Goal: Check status: Check status

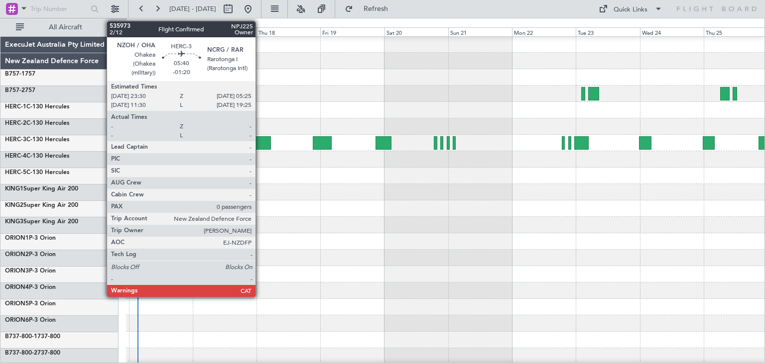
click at [260, 143] on div at bounding box center [262, 142] width 16 height 13
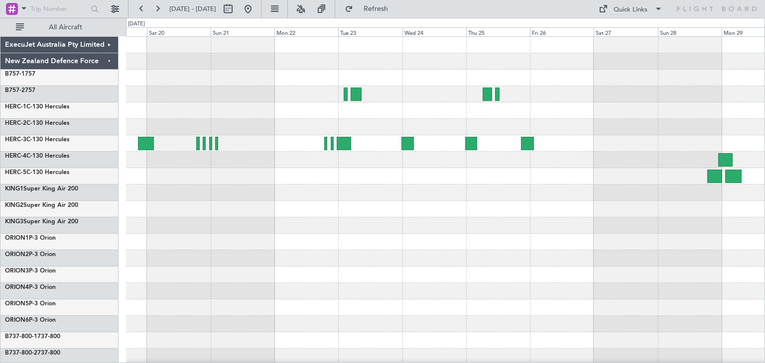
click at [138, 245] on div at bounding box center [445, 242] width 638 height 16
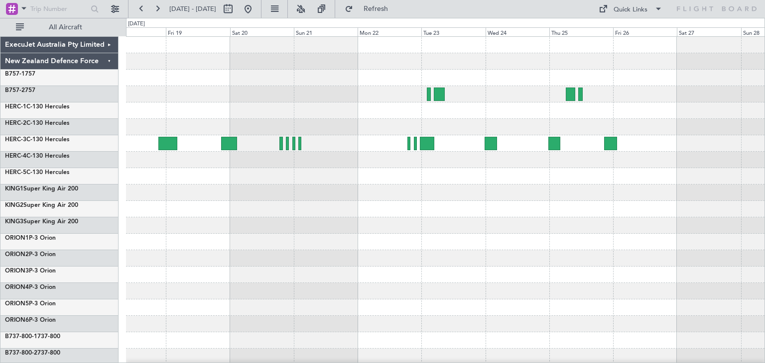
click at [542, 256] on div at bounding box center [445, 242] width 638 height 411
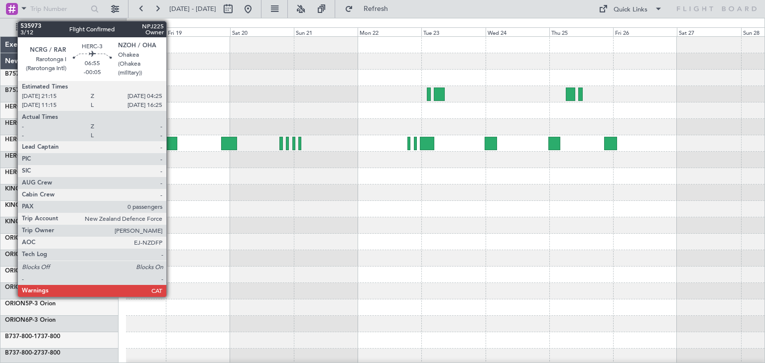
click at [171, 139] on div at bounding box center [167, 143] width 19 height 13
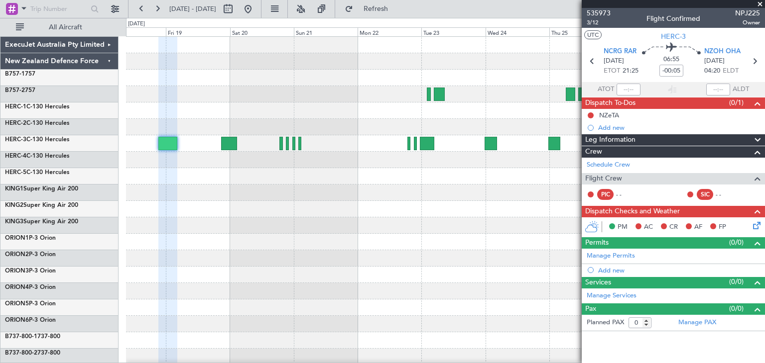
click at [760, 3] on span at bounding box center [760, 4] width 10 height 9
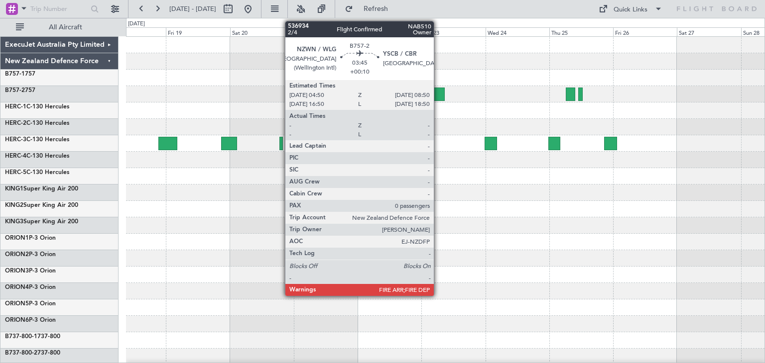
click at [438, 91] on div at bounding box center [439, 94] width 11 height 13
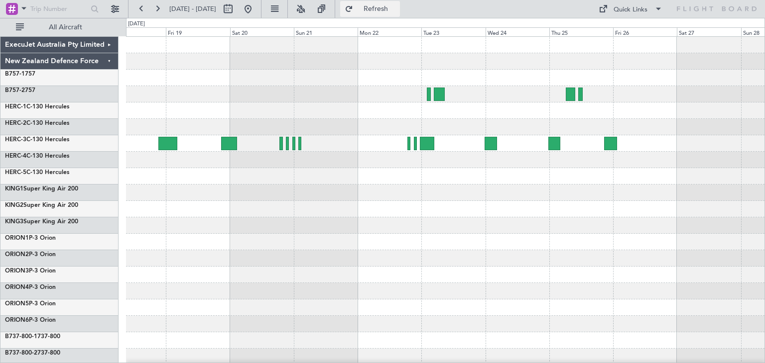
click at [397, 7] on span "Refresh" at bounding box center [376, 8] width 42 height 7
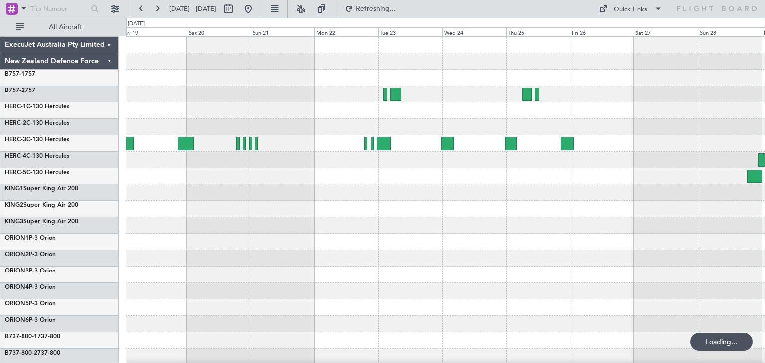
click at [472, 224] on div at bounding box center [445, 226] width 638 height 16
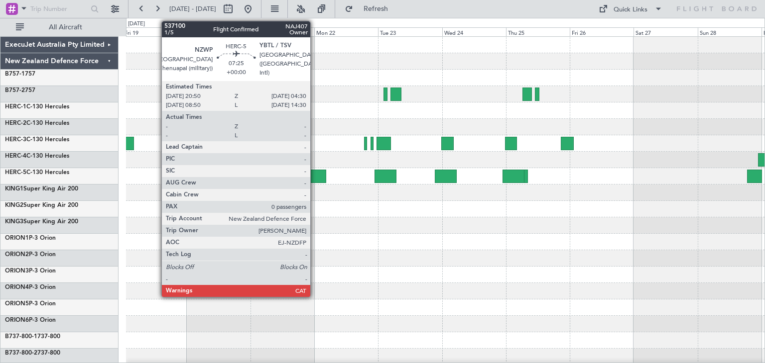
click at [315, 174] on div at bounding box center [315, 176] width 20 height 13
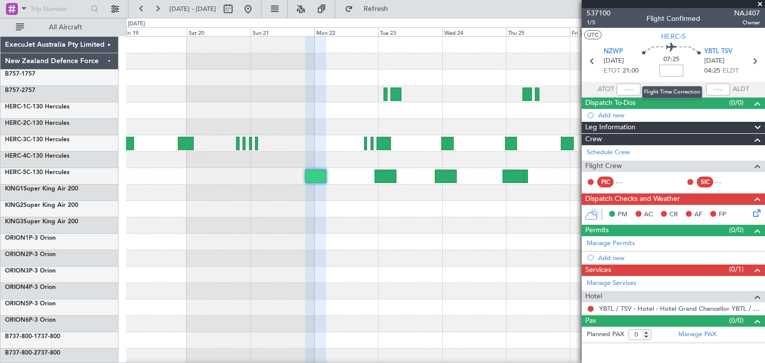
click at [668, 70] on input at bounding box center [671, 71] width 24 height 12
type input "-00:25"
click at [756, 2] on span at bounding box center [760, 4] width 10 height 9
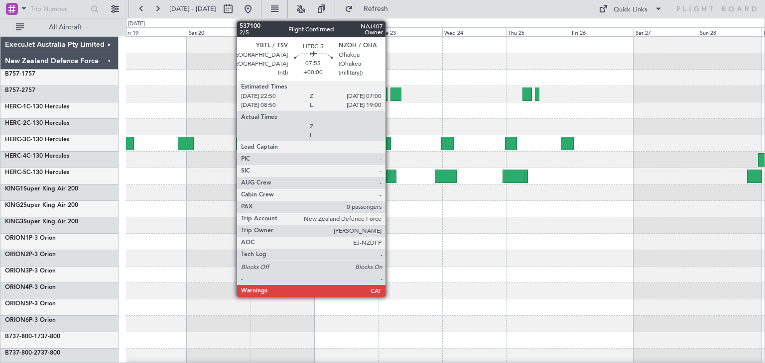
click at [389, 172] on div at bounding box center [385, 176] width 22 height 13
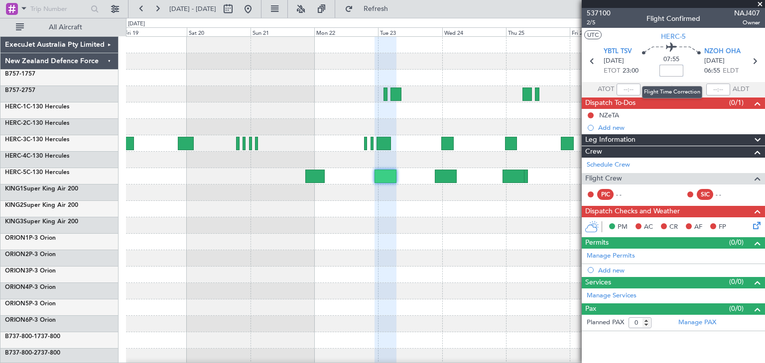
click at [671, 70] on input at bounding box center [671, 71] width 24 height 12
type input "-01:15"
click at [760, 1] on span at bounding box center [760, 4] width 10 height 9
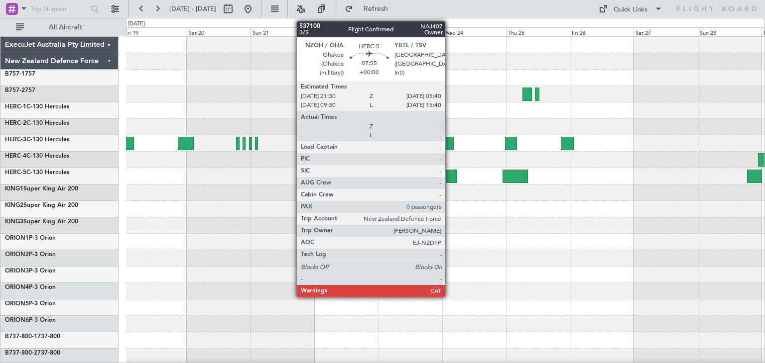
click at [449, 174] on div at bounding box center [446, 176] width 22 height 13
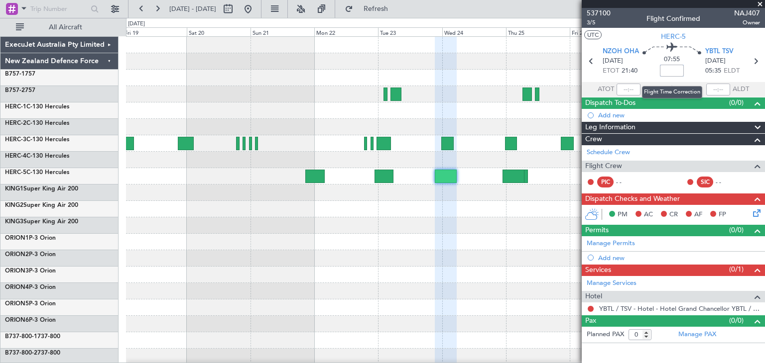
click at [671, 72] on input at bounding box center [672, 71] width 24 height 12
type input "-00:10"
click at [759, 3] on span at bounding box center [760, 4] width 10 height 9
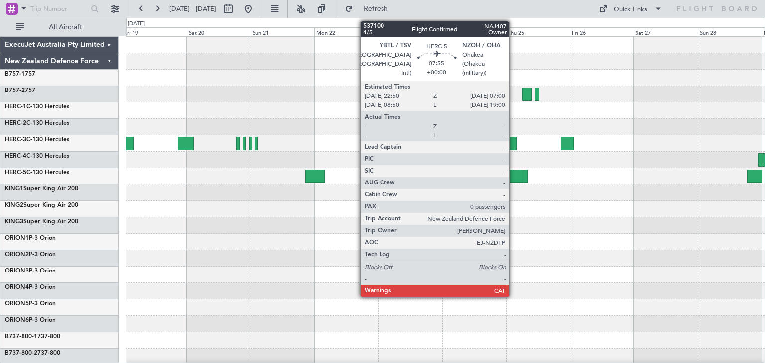
click at [513, 176] on div at bounding box center [513, 176] width 22 height 13
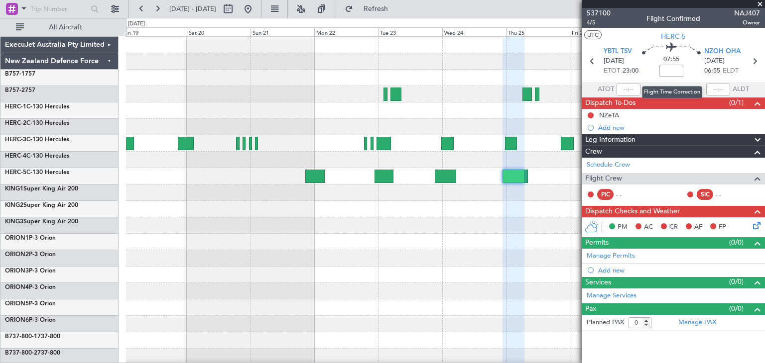
click at [674, 70] on input at bounding box center [671, 71] width 24 height 12
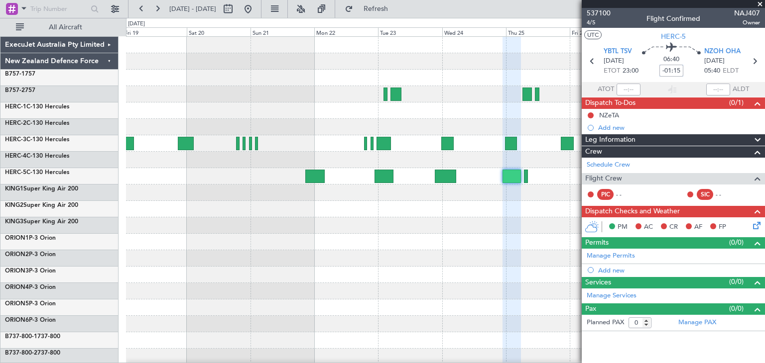
type input "-01:15"
click at [762, 0] on span at bounding box center [760, 4] width 10 height 9
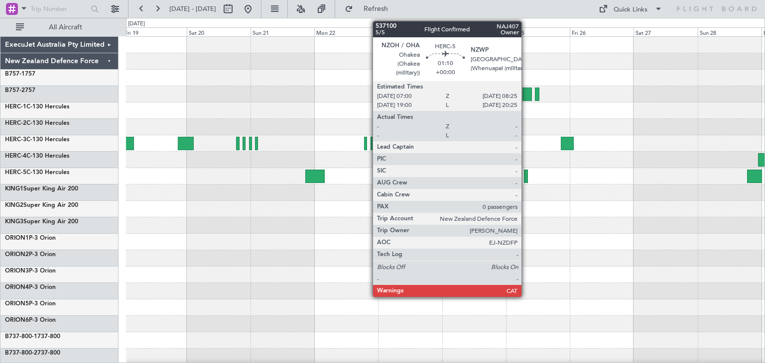
click at [526, 177] on div at bounding box center [526, 176] width 4 height 13
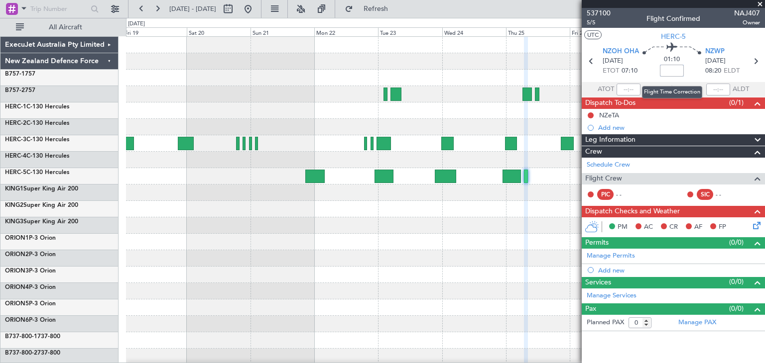
click at [675, 71] on input at bounding box center [672, 71] width 24 height 12
type input "-00:05"
click at [760, 2] on span at bounding box center [760, 4] width 10 height 9
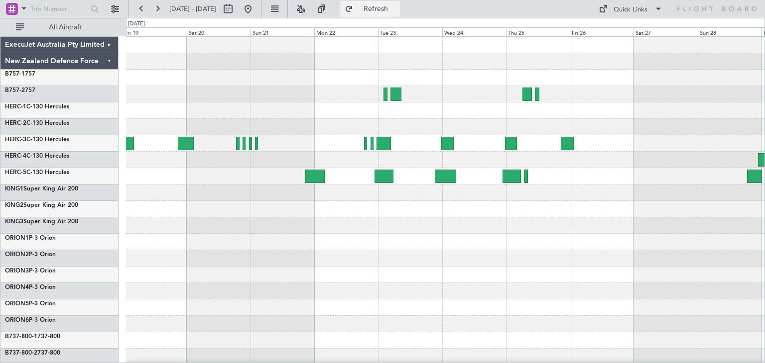
click at [392, 11] on span "Refresh" at bounding box center [376, 8] width 42 height 7
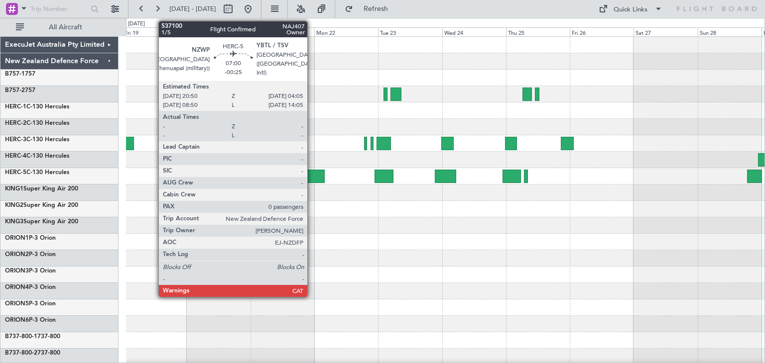
click at [312, 171] on div at bounding box center [314, 176] width 19 height 13
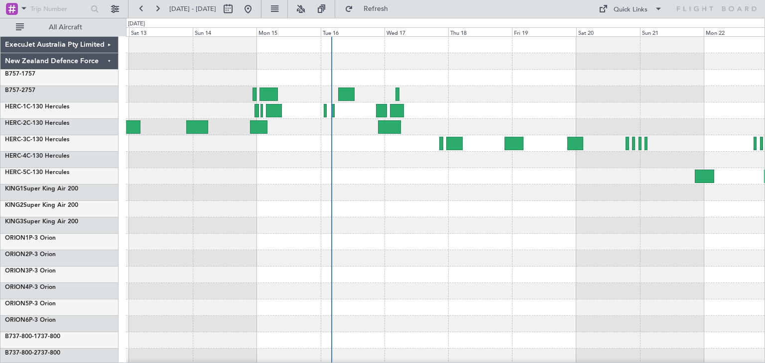
click at [649, 249] on div at bounding box center [445, 242] width 638 height 411
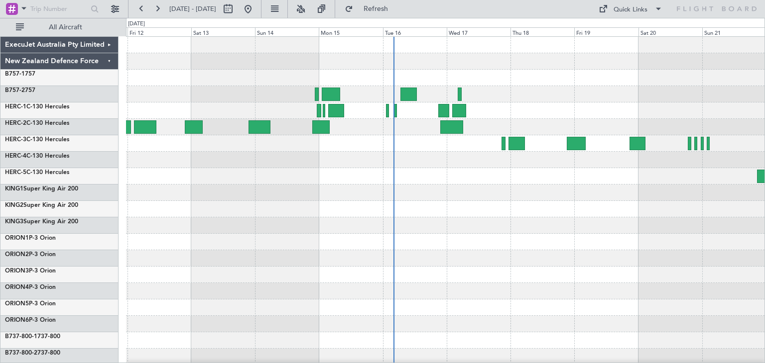
click at [603, 229] on div at bounding box center [445, 242] width 638 height 411
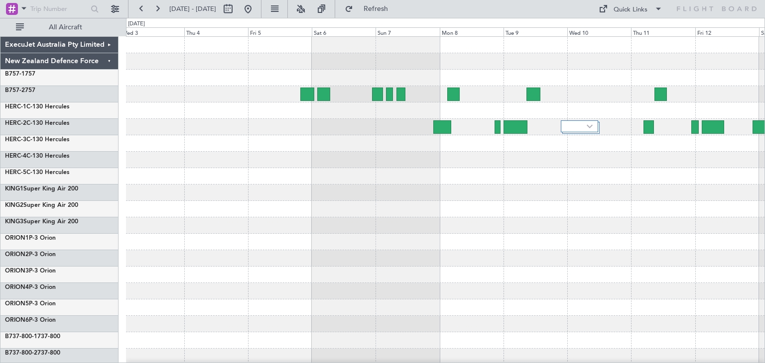
click at [743, 203] on div at bounding box center [445, 242] width 638 height 411
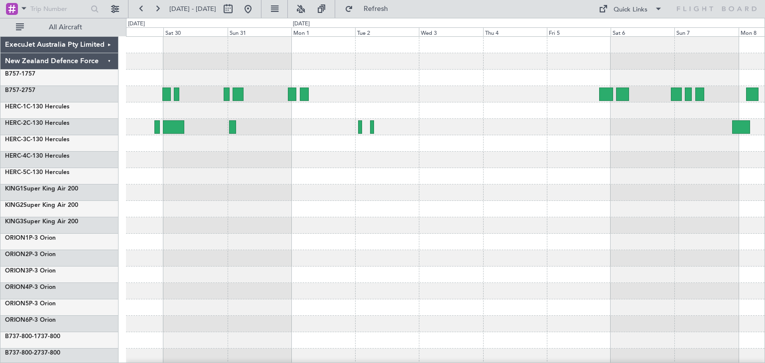
click at [656, 255] on div at bounding box center [445, 242] width 638 height 411
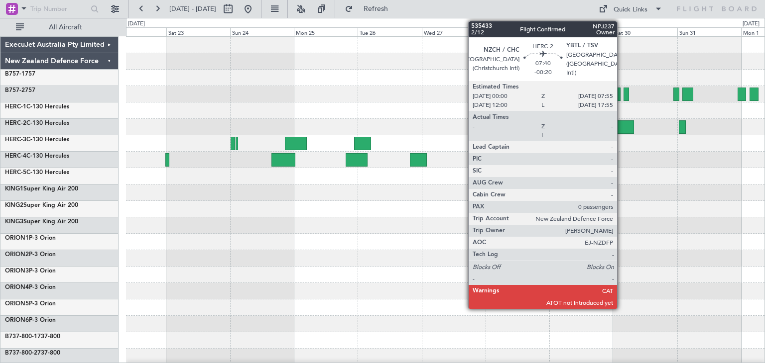
click at [621, 126] on div at bounding box center [622, 126] width 21 height 13
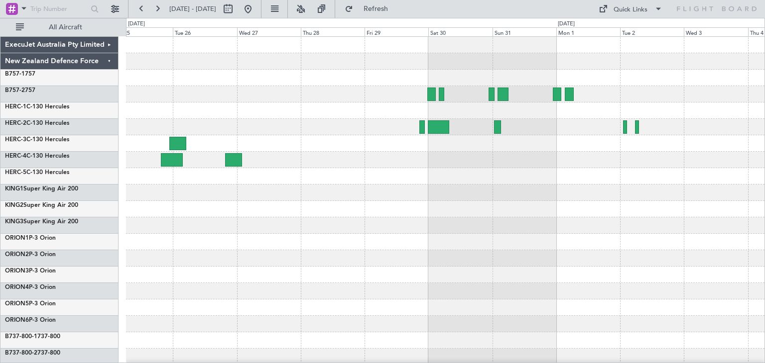
click at [356, 224] on div at bounding box center [445, 242] width 638 height 411
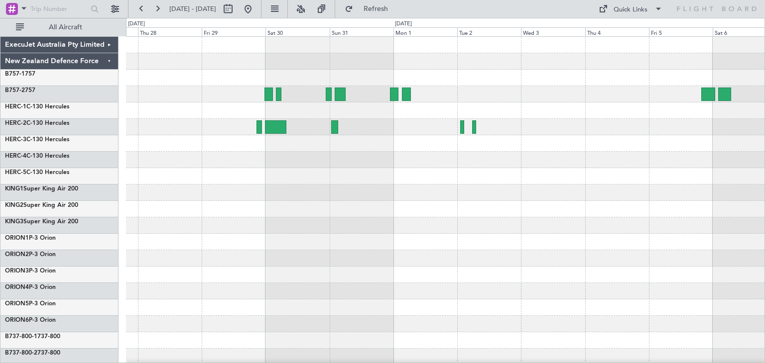
click at [219, 237] on div at bounding box center [445, 242] width 638 height 411
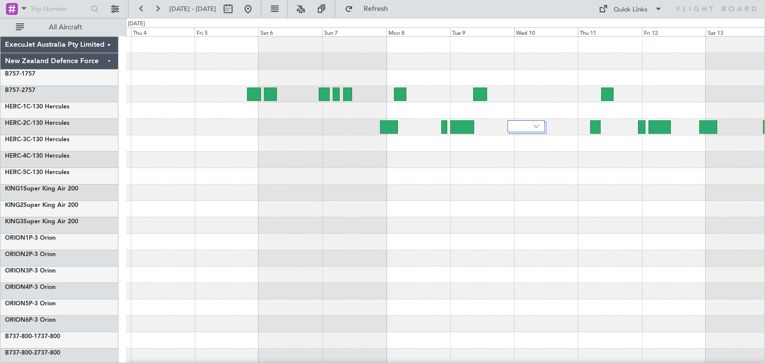
click at [147, 242] on div at bounding box center [445, 242] width 638 height 16
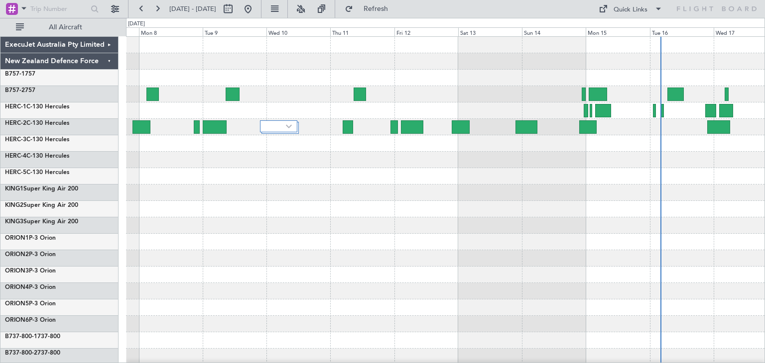
click at [141, 243] on div at bounding box center [445, 242] width 638 height 16
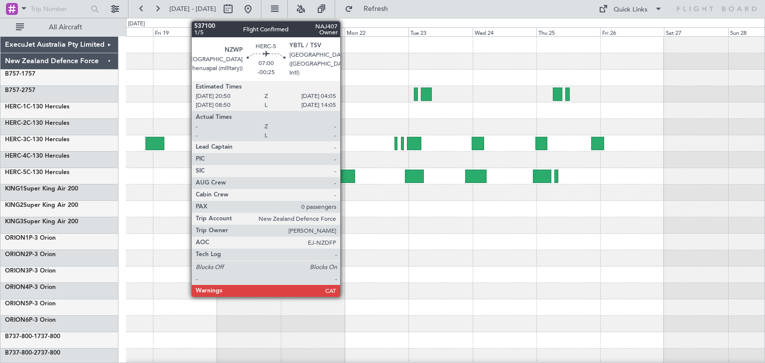
click at [344, 173] on div at bounding box center [344, 176] width 19 height 13
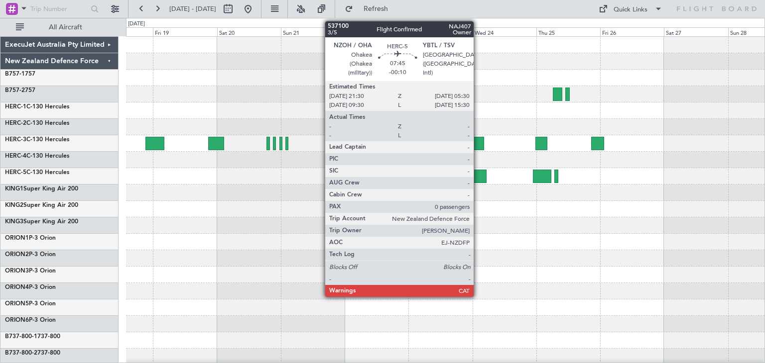
click at [478, 174] on div at bounding box center [475, 176] width 21 height 13
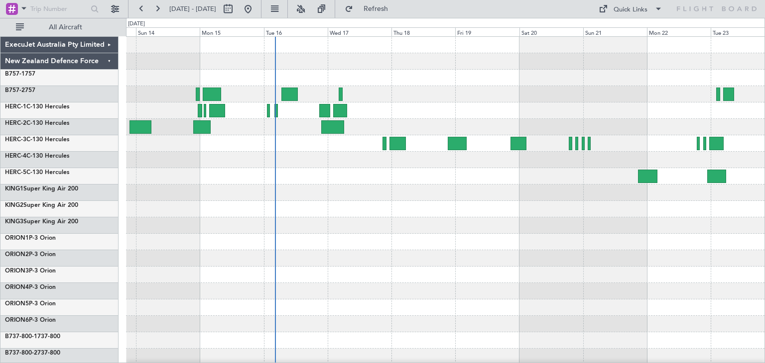
click at [540, 258] on div at bounding box center [445, 242] width 638 height 411
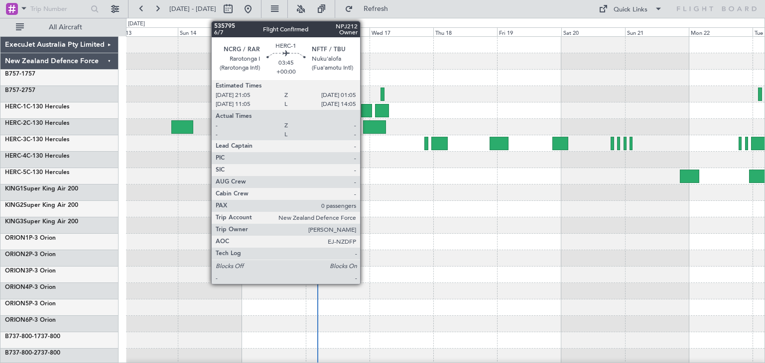
click at [364, 108] on div at bounding box center [366, 110] width 11 height 13
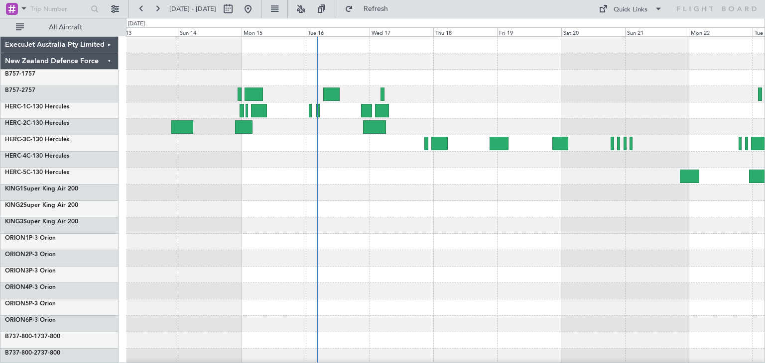
click at [405, 0] on fb-refresh-button "Refresh" at bounding box center [370, 9] width 70 height 18
click at [397, 6] on span "Refresh" at bounding box center [376, 8] width 42 height 7
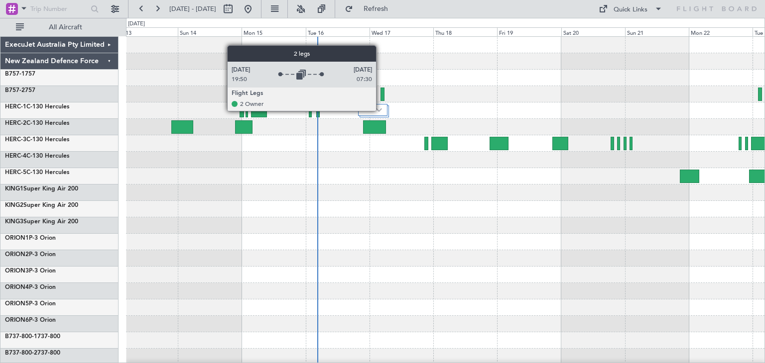
click at [380, 111] on img at bounding box center [379, 110] width 6 height 4
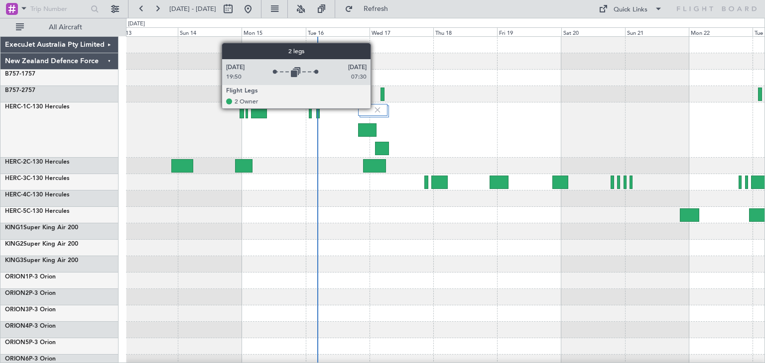
click at [375, 108] on img at bounding box center [377, 110] width 9 height 9
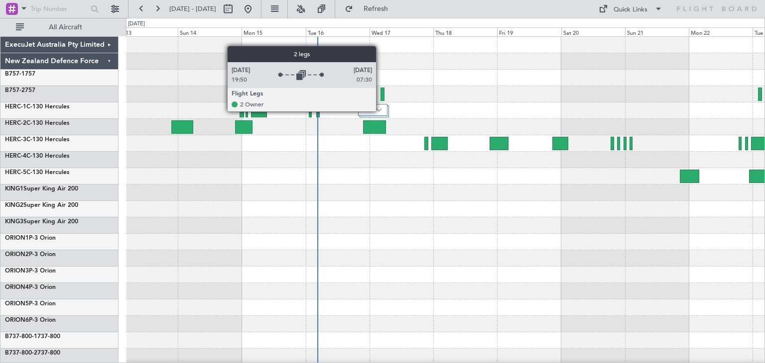
click at [380, 111] on img at bounding box center [379, 110] width 6 height 4
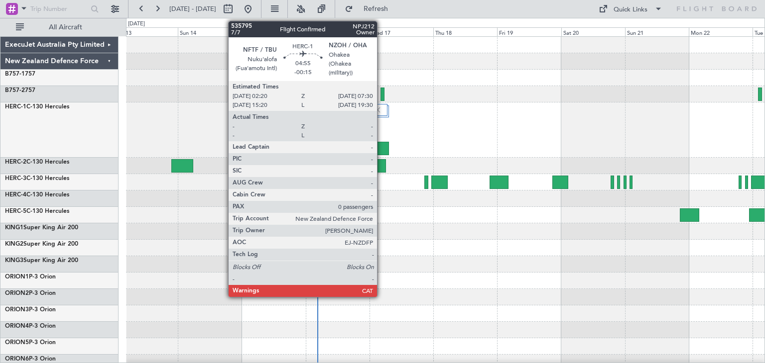
click at [381, 147] on div at bounding box center [382, 148] width 14 height 13
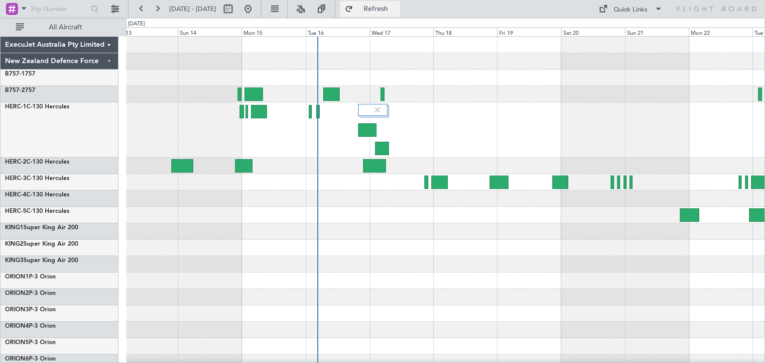
click at [391, 8] on span "Refresh" at bounding box center [376, 8] width 42 height 7
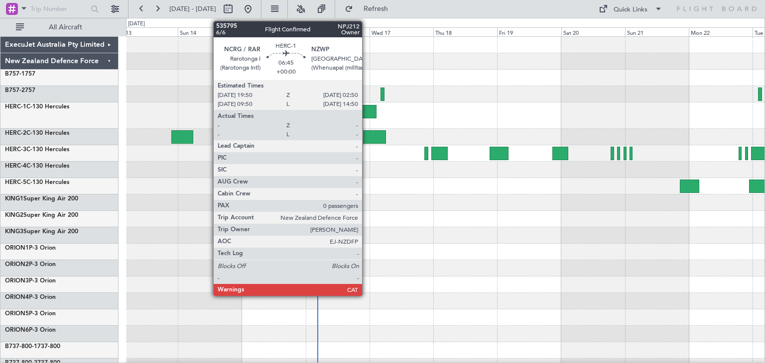
click at [366, 109] on div at bounding box center [367, 111] width 19 height 13
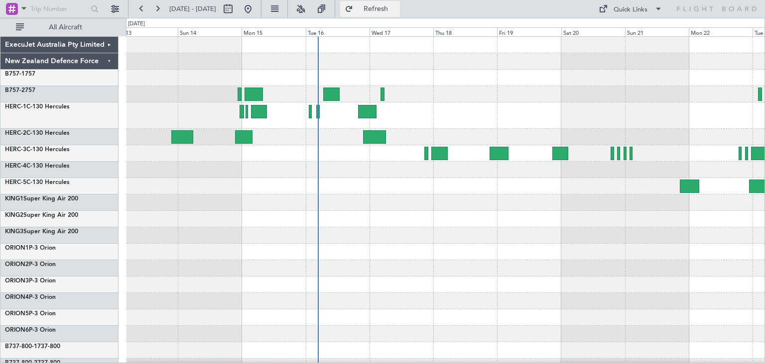
click at [397, 10] on span "Refresh" at bounding box center [376, 8] width 42 height 7
